Goal: Task Accomplishment & Management: Manage account settings

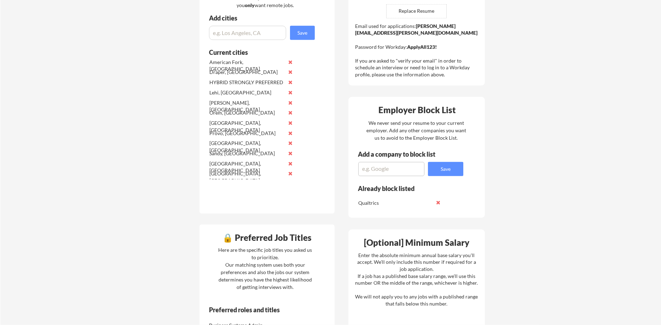
scroll to position [262, 0]
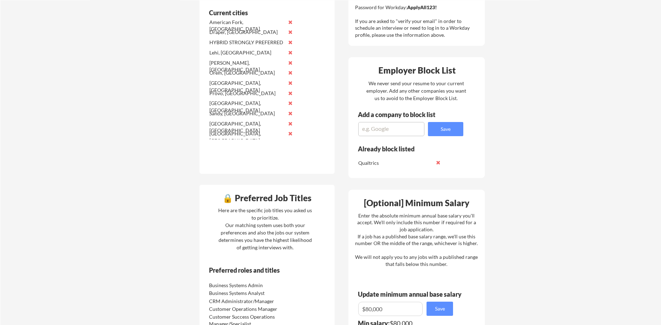
click at [402, 132] on textarea at bounding box center [391, 129] width 66 height 14
type textarea "Pura"
click at [436, 118] on div "Add a company to block list" at bounding box center [402, 116] width 108 height 11
click at [441, 126] on button "Save" at bounding box center [445, 129] width 35 height 14
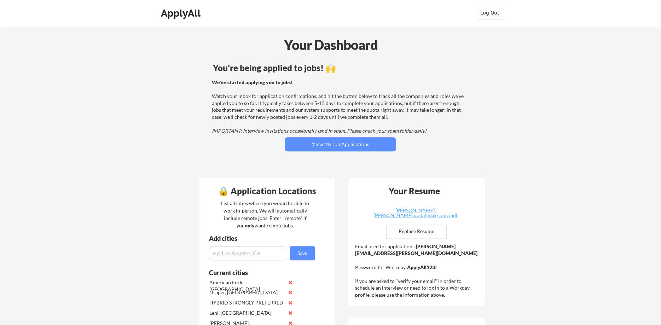
scroll to position [0, 0]
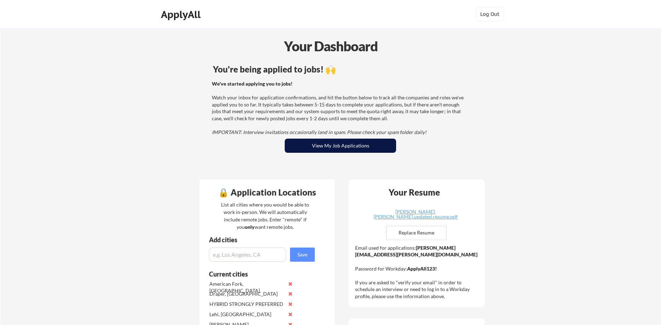
click at [352, 141] on button "View My Job Applications" at bounding box center [340, 146] width 111 height 14
click at [403, 254] on strong "[PERSON_NAME][EMAIL_ADDRESS][PERSON_NAME][DOMAIN_NAME]" at bounding box center [416, 251] width 122 height 13
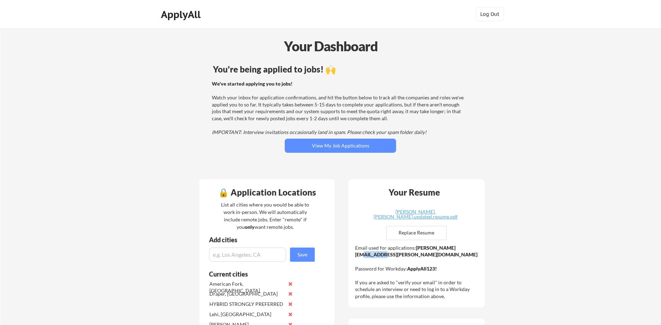
click at [403, 254] on strong "[PERSON_NAME][EMAIL_ADDRESS][PERSON_NAME][DOMAIN_NAME]" at bounding box center [416, 251] width 122 height 13
drag, startPoint x: 438, startPoint y: 254, endPoint x: 356, endPoint y: 255, distance: 81.4
click at [356, 255] on div "Email used for applications: alex.hodgkinson@mailflux.com Password for Workday:…" at bounding box center [417, 272] width 125 height 56
copy strong "[PERSON_NAME][EMAIL_ADDRESS][PERSON_NAME][DOMAIN_NAME]"
drag, startPoint x: 439, startPoint y: 265, endPoint x: 406, endPoint y: 272, distance: 34.2
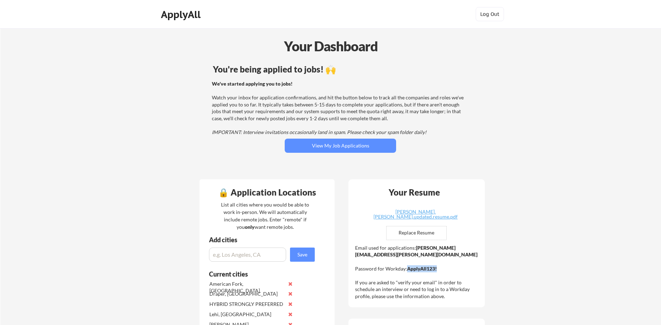
click at [406, 272] on div "Email used for applications: alex.hodgkinson@mailflux.com Password for Workday:…" at bounding box center [417, 272] width 125 height 56
